Goal: Information Seeking & Learning: Learn about a topic

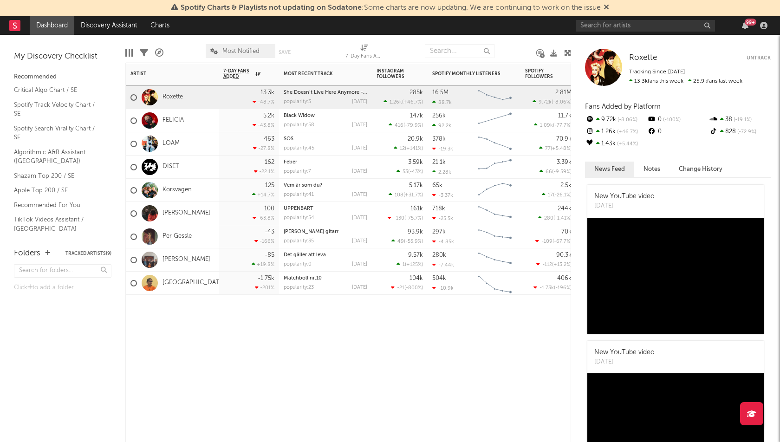
click at [196, 155] on div "DISET" at bounding box center [172, 166] width 93 height 23
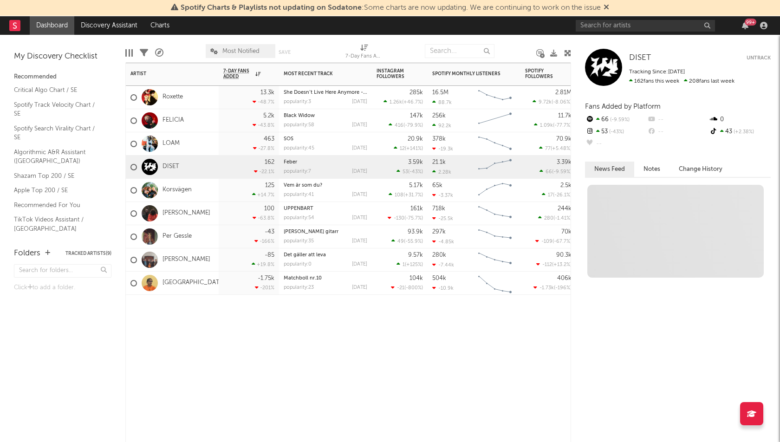
click at [193, 203] on div "[PERSON_NAME]" at bounding box center [172, 213] width 93 height 23
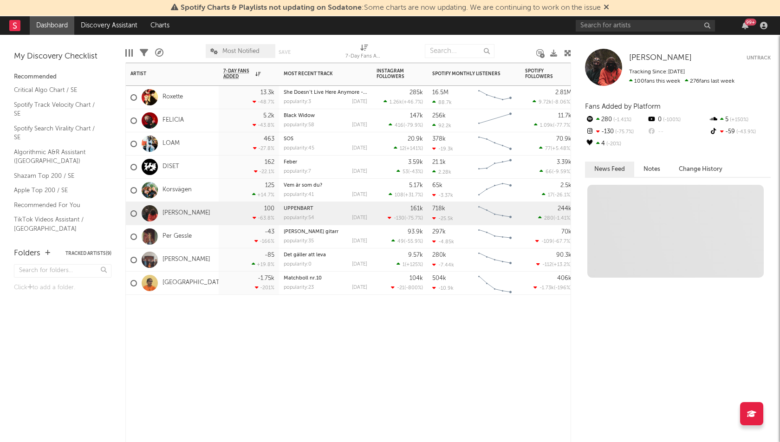
click at [200, 229] on div "Per Gessle" at bounding box center [172, 236] width 93 height 23
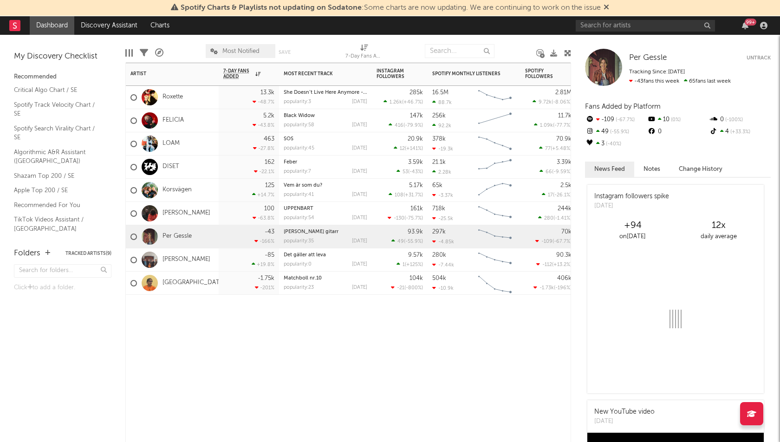
click at [219, 266] on div "-85 +19.8 %" at bounding box center [249, 259] width 60 height 23
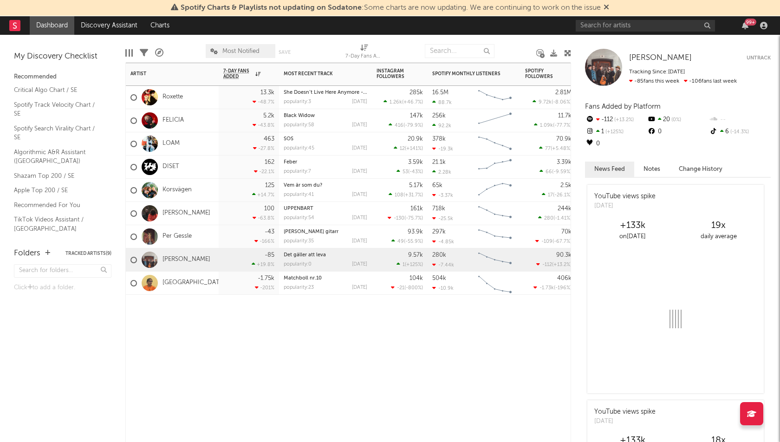
click at [238, 297] on div at bounding box center [249, 309] width 60 height 28
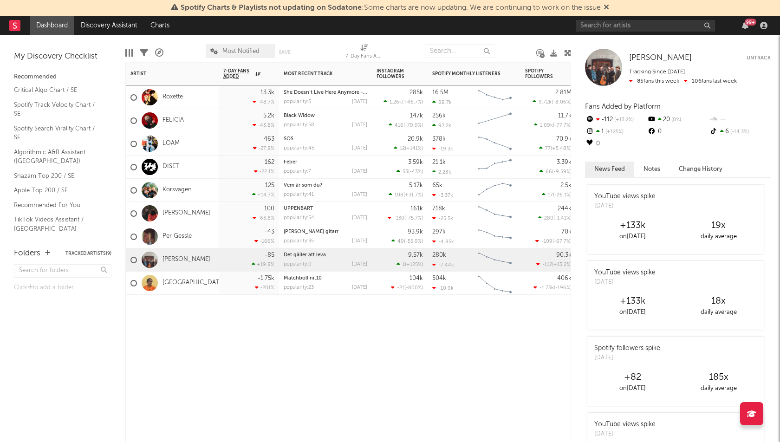
click at [297, 373] on div "Artist Notifications 7-Day Fans Added WoW % Change Most Recent Track Popularity…" at bounding box center [347, 252] width 445 height 379
click at [191, 232] on link "Per Gessle" at bounding box center [176, 236] width 29 height 8
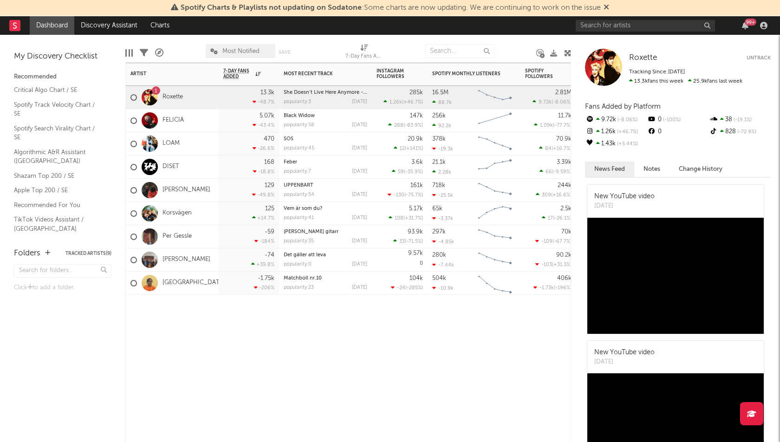
click at [372, 321] on div at bounding box center [400, 309] width 56 height 28
click at [465, 375] on div "Artist Notifications 7-Day Fans Added WoW % Change Most Recent Track Popularity…" at bounding box center [347, 252] width 445 height 379
